Goal: Check status: Check status

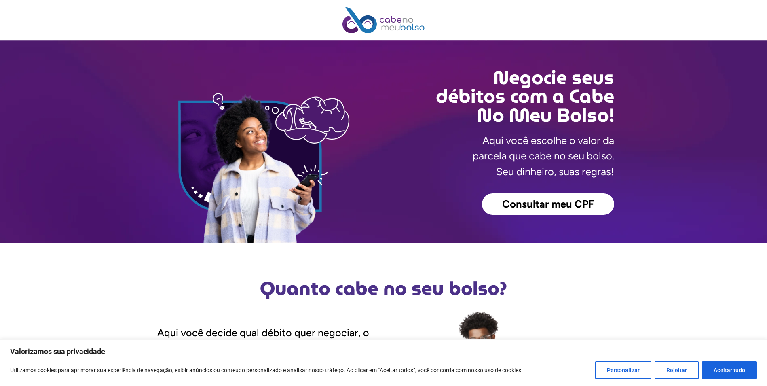
click at [533, 204] on span "Consultar meu CPF" at bounding box center [548, 204] width 92 height 11
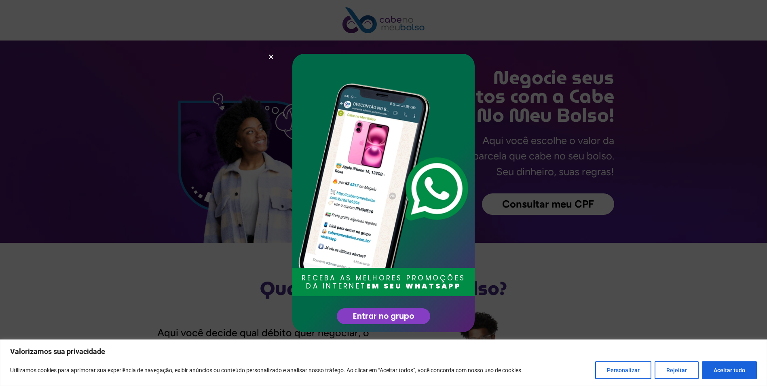
click at [271, 54] on icon "Close" at bounding box center [271, 57] width 6 height 6
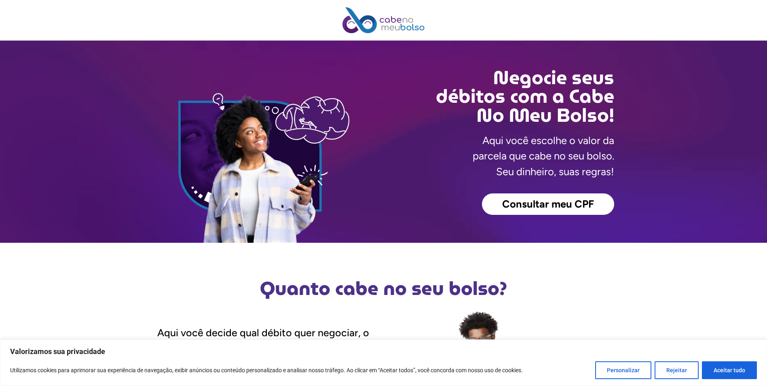
click at [507, 200] on span "Consultar meu CPF" at bounding box center [548, 204] width 92 height 11
click at [537, 196] on link "Consultar meu CPF" at bounding box center [548, 204] width 132 height 22
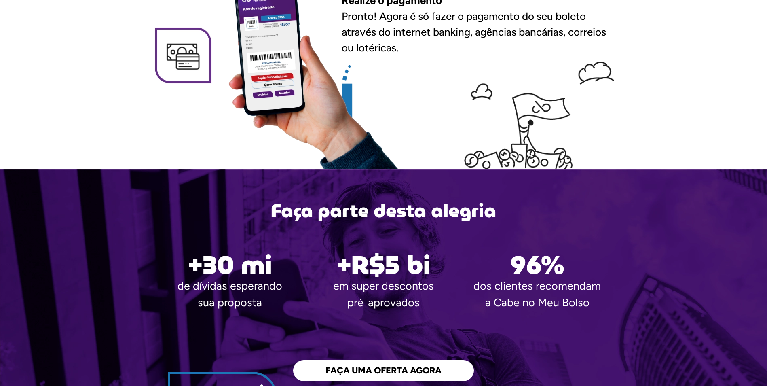
scroll to position [1165, 0]
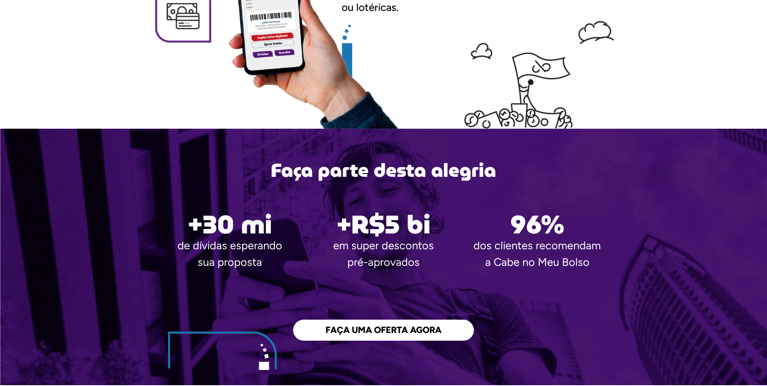
click at [359, 329] on span "FAÇA UMA OFERTA AGORA" at bounding box center [383, 329] width 116 height 9
